Goal: Task Accomplishment & Management: Manage account settings

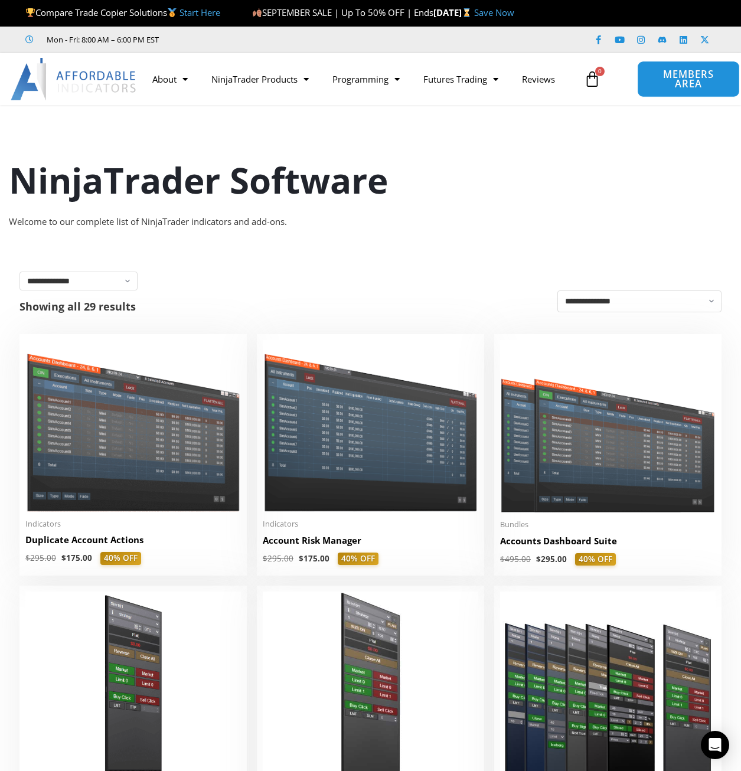
click at [683, 70] on span "MEMBERS AREA" at bounding box center [689, 79] width 76 height 19
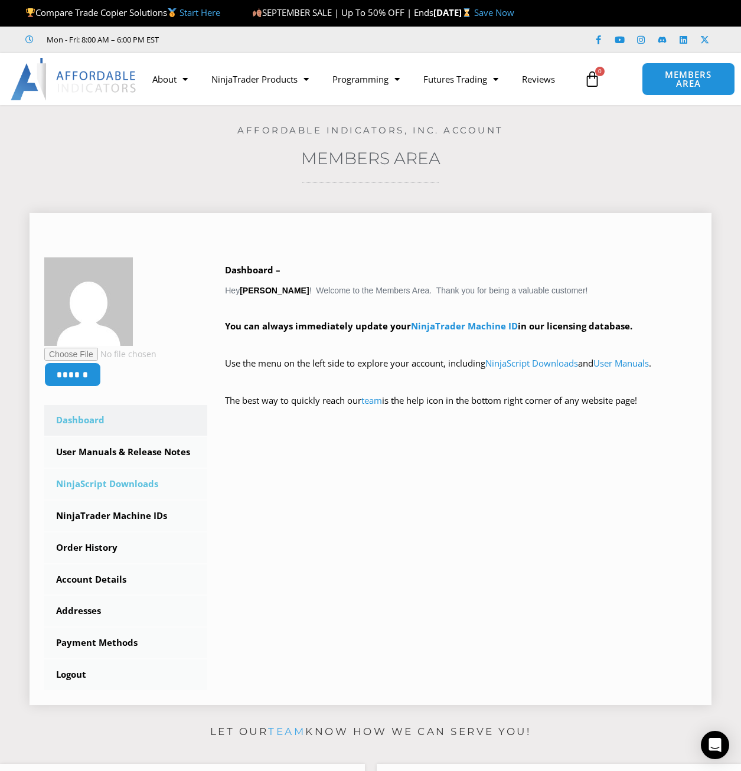
click at [114, 480] on link "NinjaScript Downloads" at bounding box center [125, 484] width 163 height 31
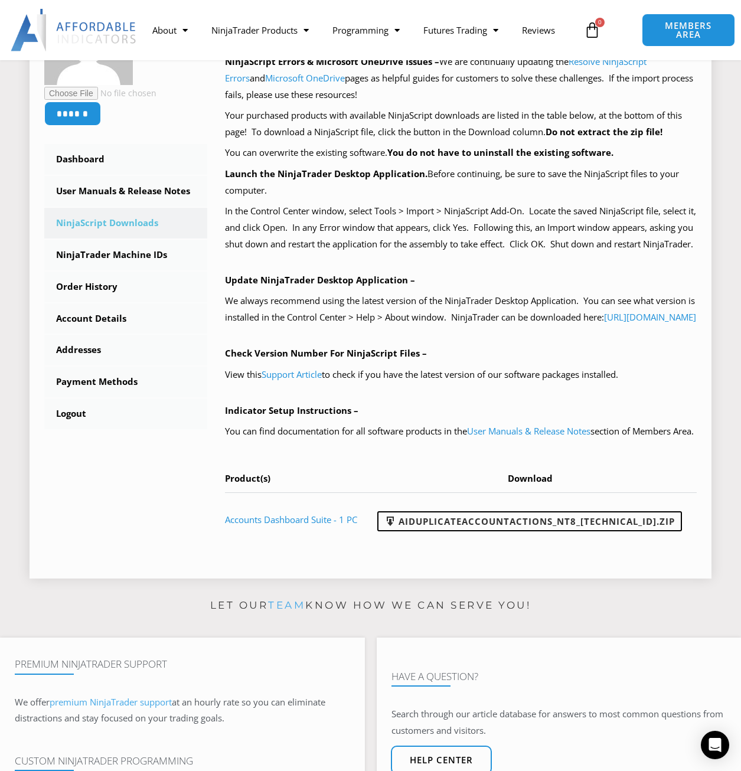
scroll to position [197, 0]
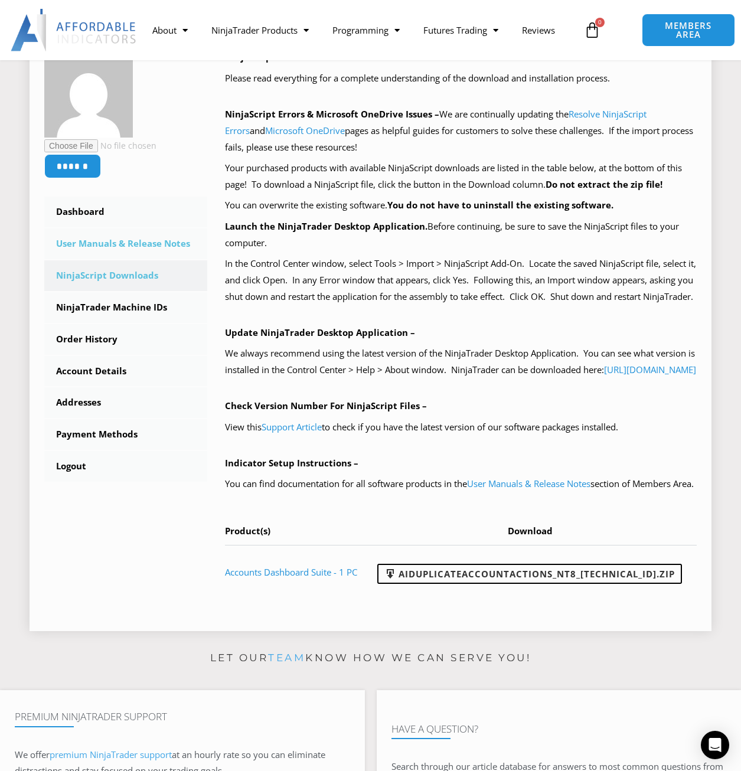
drag, startPoint x: 165, startPoint y: 257, endPoint x: 152, endPoint y: 250, distance: 15.6
click at [165, 256] on link "User Manuals & Release Notes" at bounding box center [125, 244] width 163 height 31
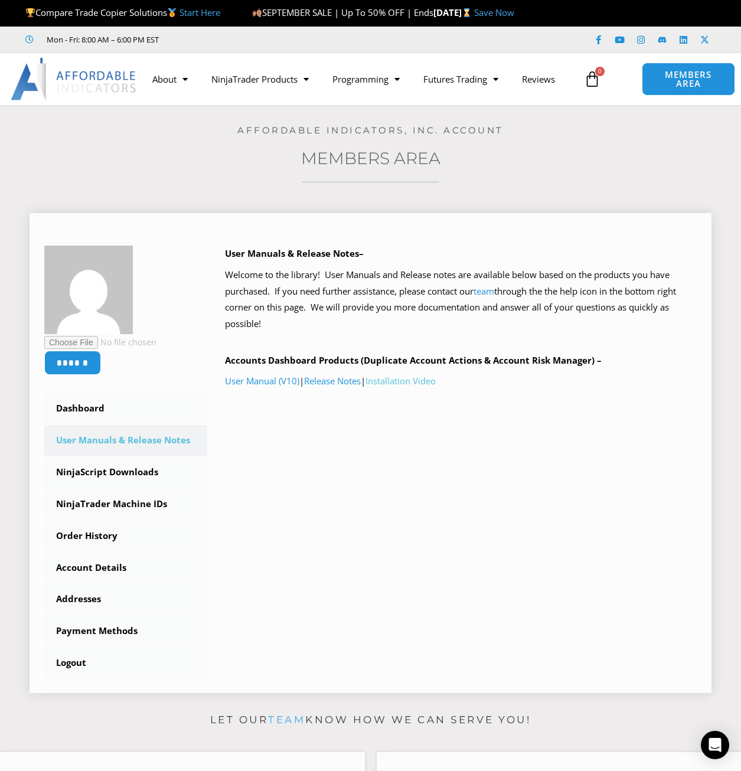
click at [387, 378] on link "Installation Video" at bounding box center [401, 381] width 70 height 12
click at [276, 383] on link "User Manual (V10)" at bounding box center [262, 381] width 74 height 12
click at [78, 412] on link "Dashboard" at bounding box center [125, 408] width 163 height 31
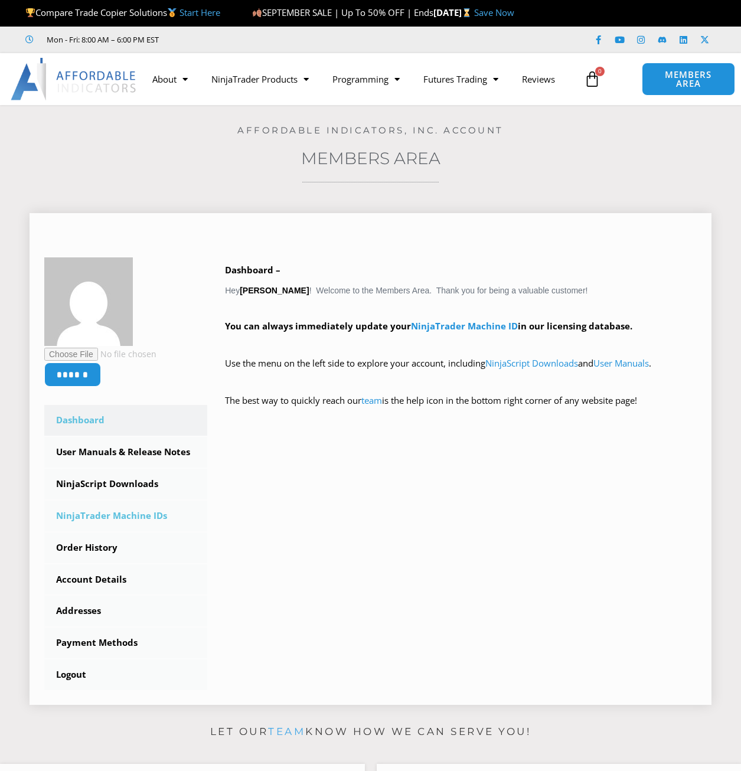
click at [115, 512] on link "NinjaTrader Machine IDs" at bounding box center [125, 516] width 163 height 31
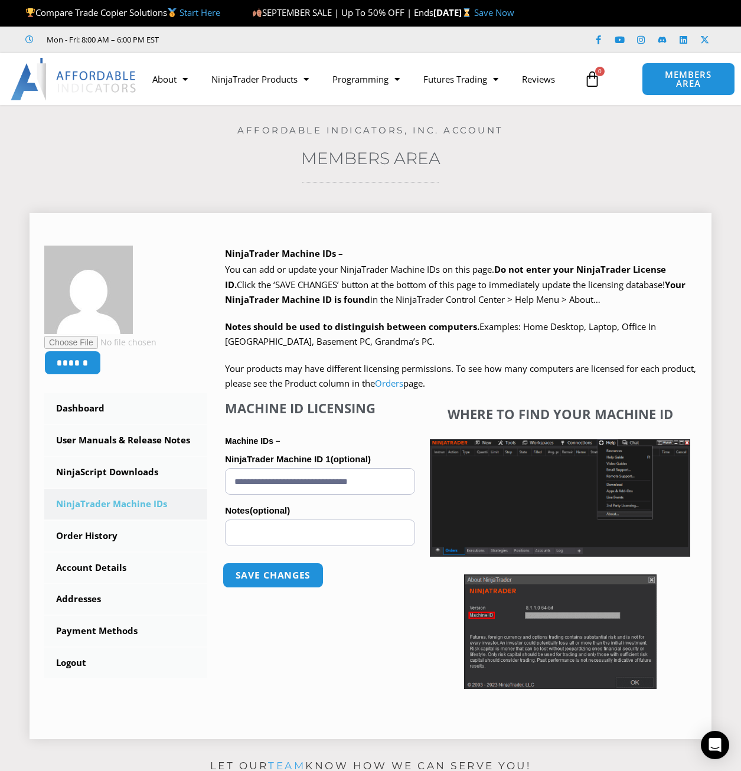
click at [256, 576] on button "Save changes" at bounding box center [273, 575] width 101 height 25
